Goal: Task Accomplishment & Management: Use online tool/utility

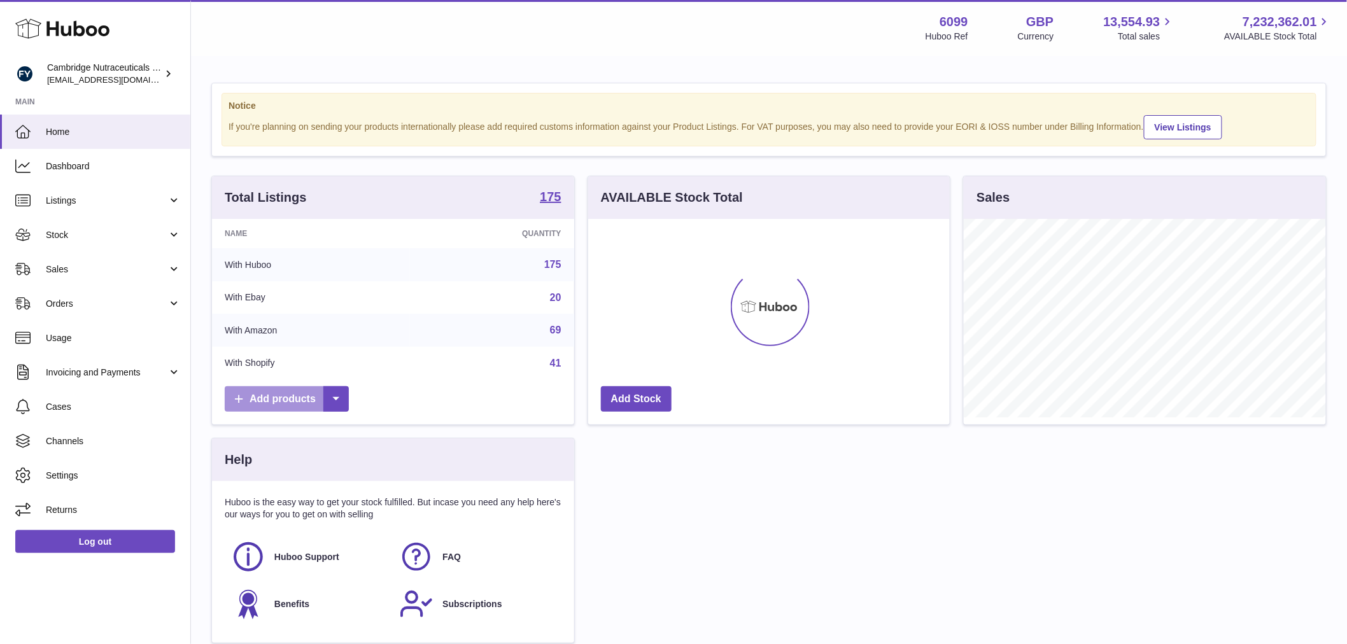
scroll to position [199, 362]
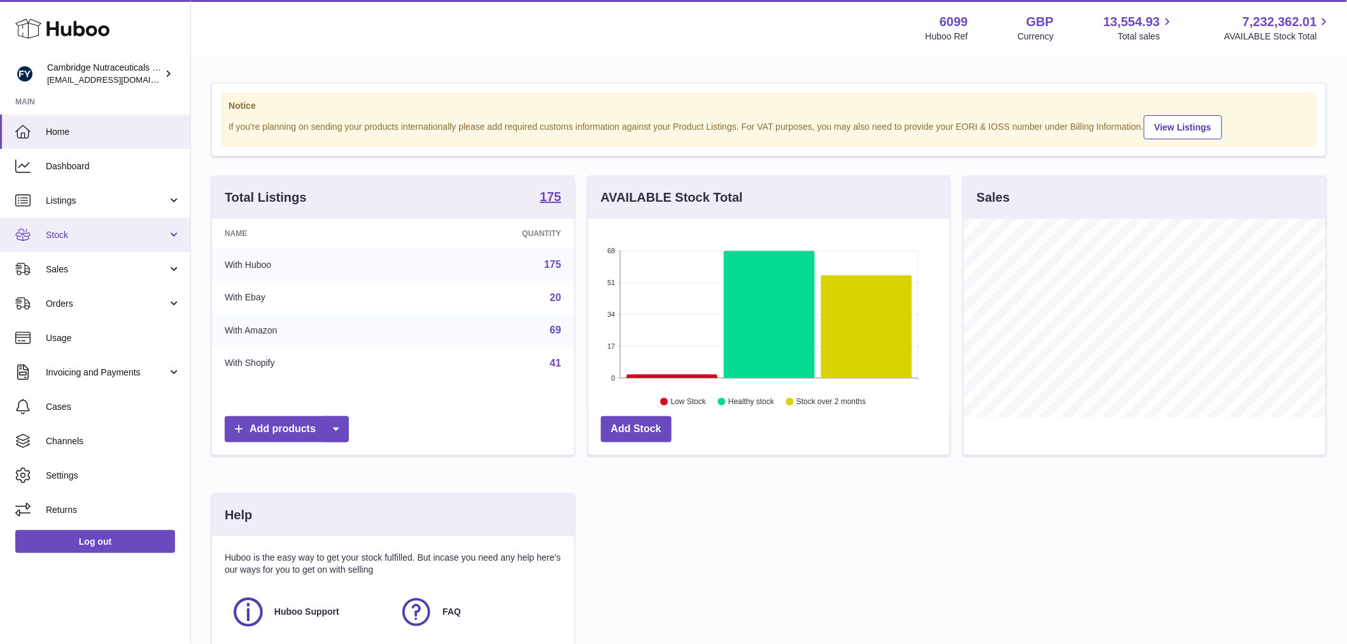
click at [98, 229] on span "Stock" at bounding box center [107, 235] width 122 height 12
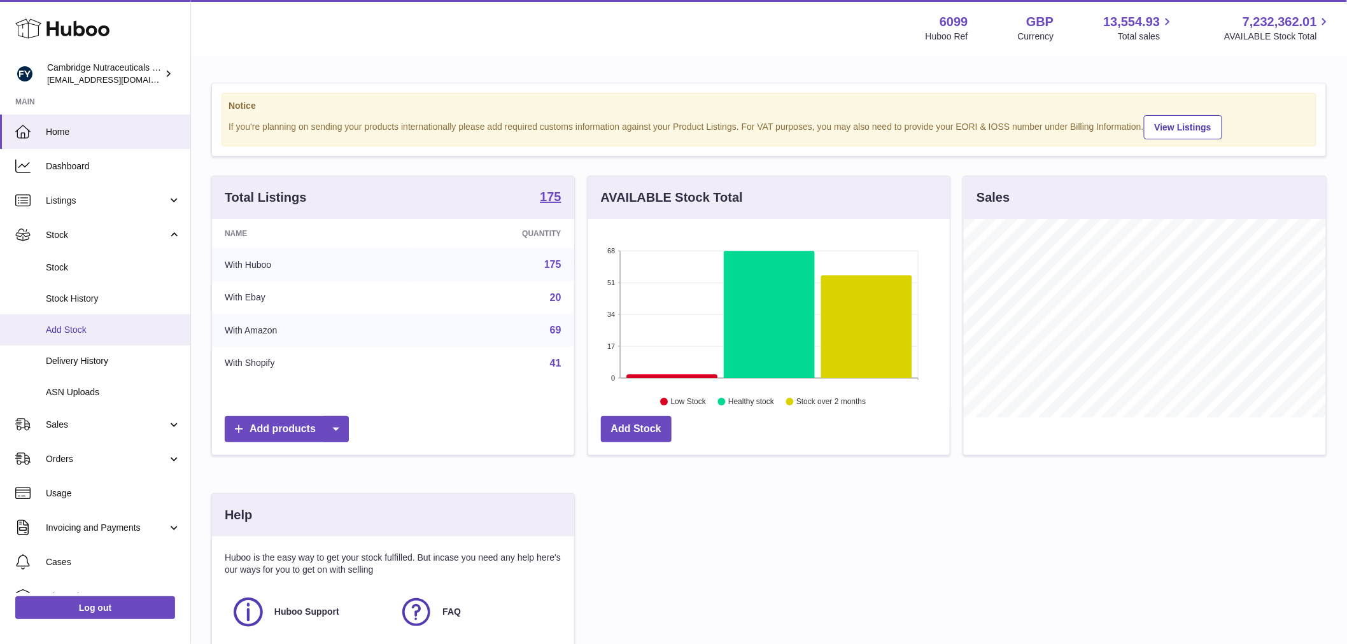
click at [105, 318] on link "Add Stock" at bounding box center [95, 330] width 190 height 31
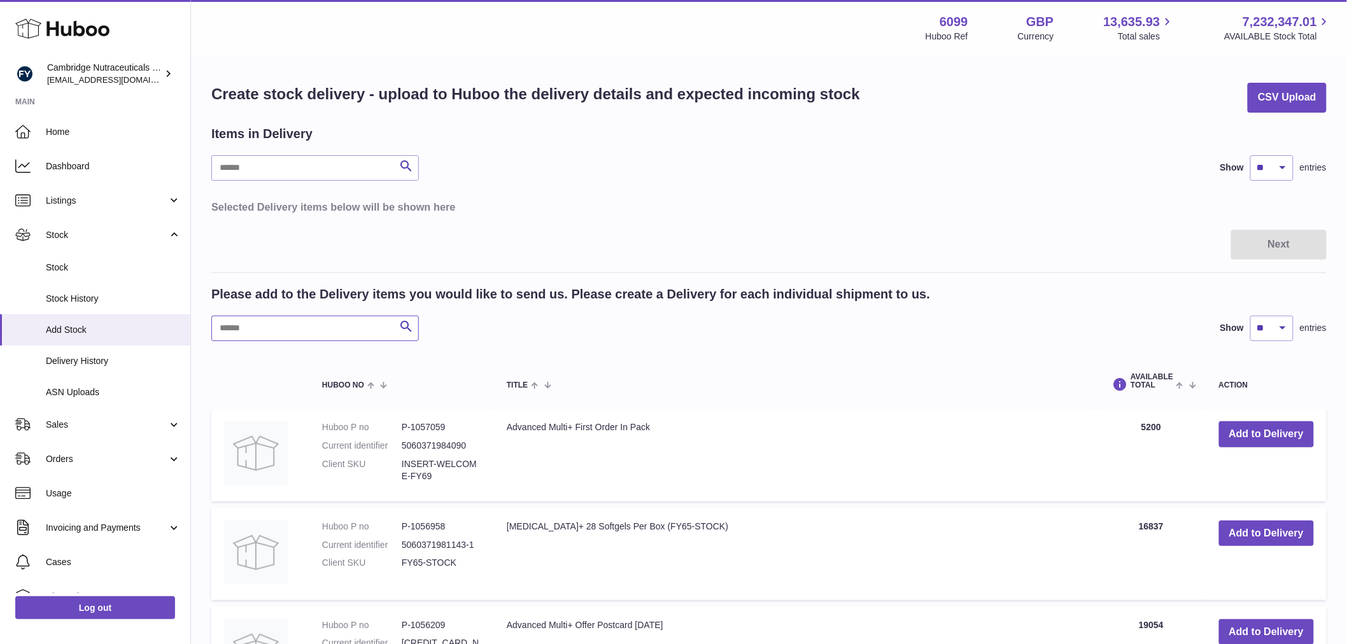
click at [294, 325] on input "text" at bounding box center [315, 328] width 208 height 25
click at [285, 322] on input "text" at bounding box center [315, 328] width 208 height 25
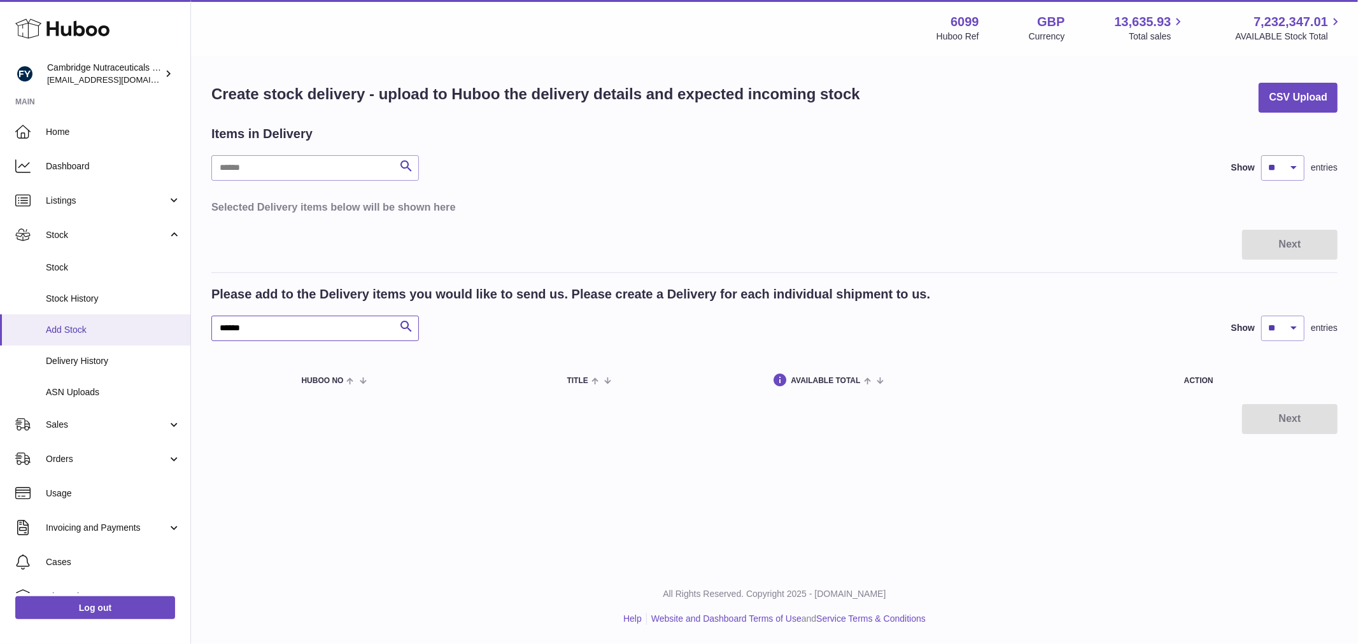
drag, startPoint x: 284, startPoint y: 326, endPoint x: 178, endPoint y: 339, distance: 106.5
click at [180, 339] on div "Huboo Cambridge Nutraceuticals Ltd [EMAIL_ADDRESS][DOMAIN_NAME] Main Home Dashb…" at bounding box center [679, 322] width 1358 height 644
drag, startPoint x: 281, startPoint y: 334, endPoint x: 183, endPoint y: 342, distance: 98.4
click at [183, 342] on div "Huboo Cambridge Nutraceuticals Ltd [EMAIL_ADDRESS][DOMAIN_NAME] Main Home Dashb…" at bounding box center [679, 322] width 1358 height 644
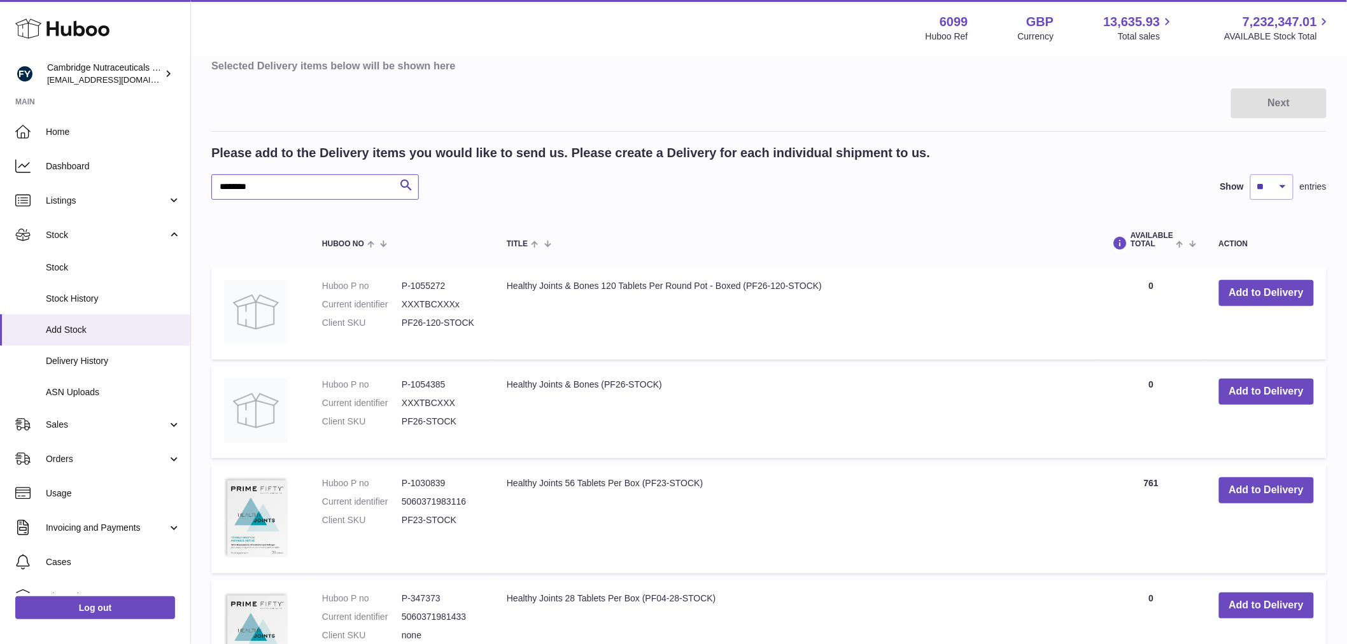
scroll to position [212, 0]
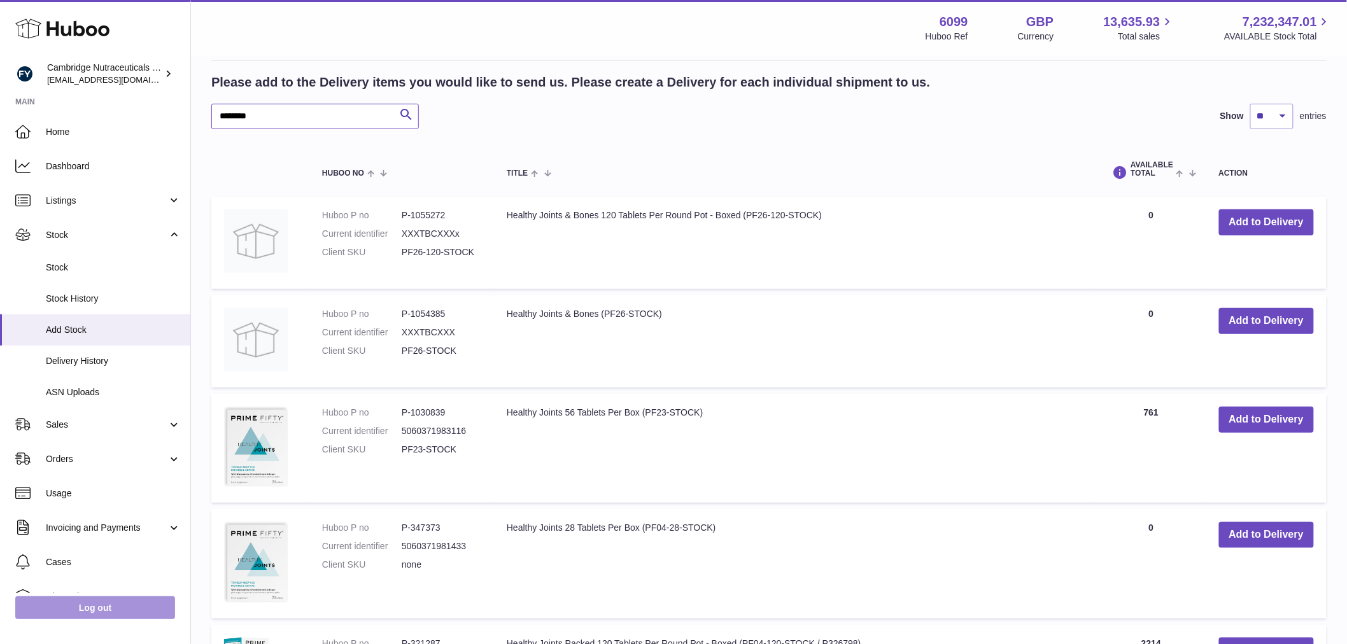
type input "*******"
click at [87, 602] on link "Log out" at bounding box center [95, 608] width 160 height 23
